Goal: Navigation & Orientation: Find specific page/section

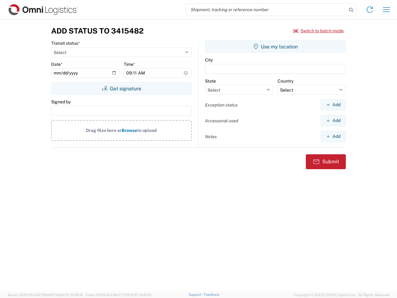
click at [266, 10] on input "search" at bounding box center [266, 10] width 161 height 12
click at [351, 10] on icon at bounding box center [351, 10] width 9 height 9
click at [370, 10] on icon at bounding box center [370, 10] width 10 height 10
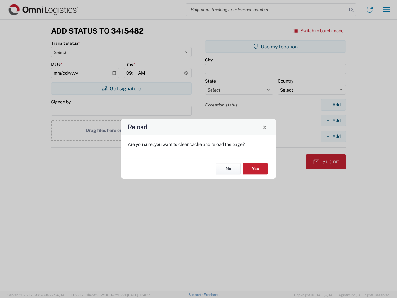
click at [386, 10] on div "Reload Are you sure, you want to clear cache and reload the page? No Yes" at bounding box center [198, 149] width 397 height 298
click at [318, 31] on div "Reload Are you sure, you want to clear cache and reload the page? No Yes" at bounding box center [198, 149] width 397 height 298
click at [121, 88] on div "Reload Are you sure, you want to clear cache and reload the page? No Yes" at bounding box center [198, 149] width 397 height 298
click at [275, 47] on div "Reload Are you sure, you want to clear cache and reload the page? No Yes" at bounding box center [198, 149] width 397 height 298
click at [333, 105] on div "Reload Are you sure, you want to clear cache and reload the page? No Yes" at bounding box center [198, 149] width 397 height 298
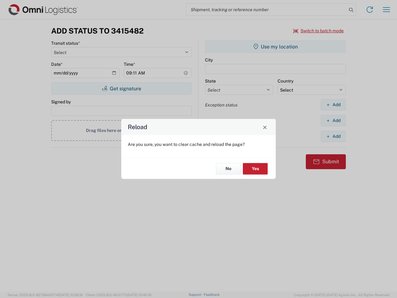
click at [333, 120] on div "Reload Are you sure, you want to clear cache and reload the page? No Yes" at bounding box center [198, 149] width 397 height 298
click at [333, 136] on div "Reload Are you sure, you want to clear cache and reload the page? No Yes" at bounding box center [198, 149] width 397 height 298
